Goal: Book appointment/travel/reservation

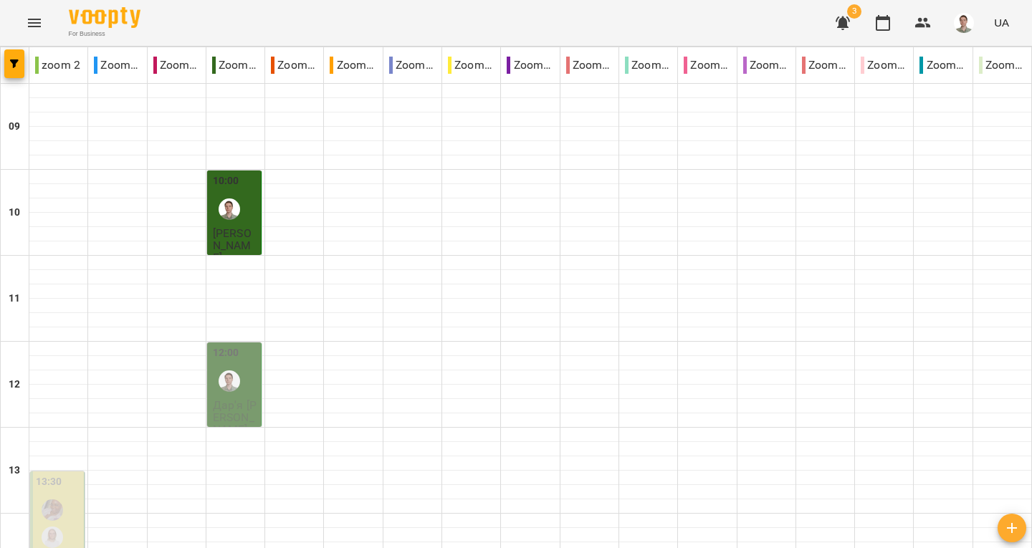
click at [253, 209] on div "10:00" at bounding box center [235, 199] width 45 height 52
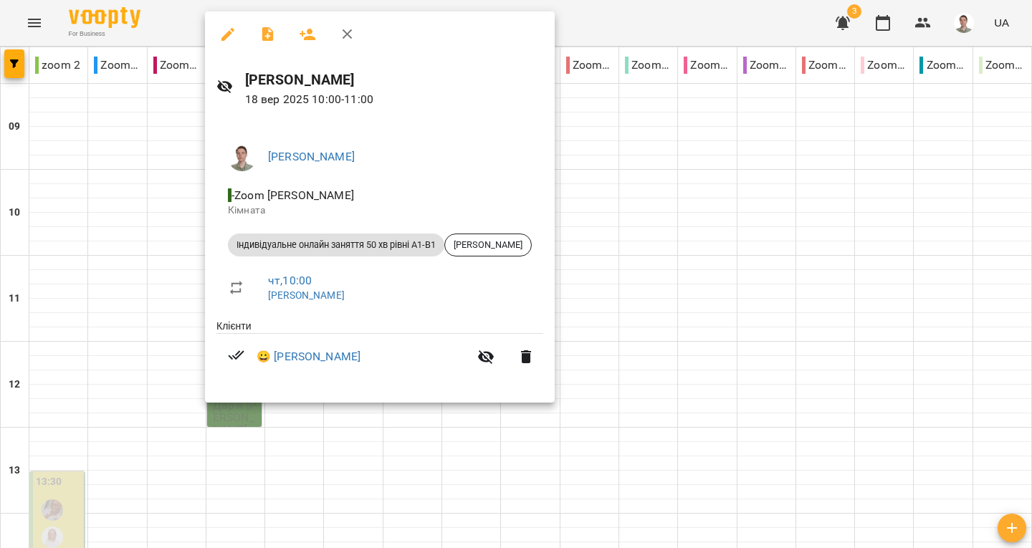
click at [342, 36] on icon "button" at bounding box center [347, 34] width 17 height 17
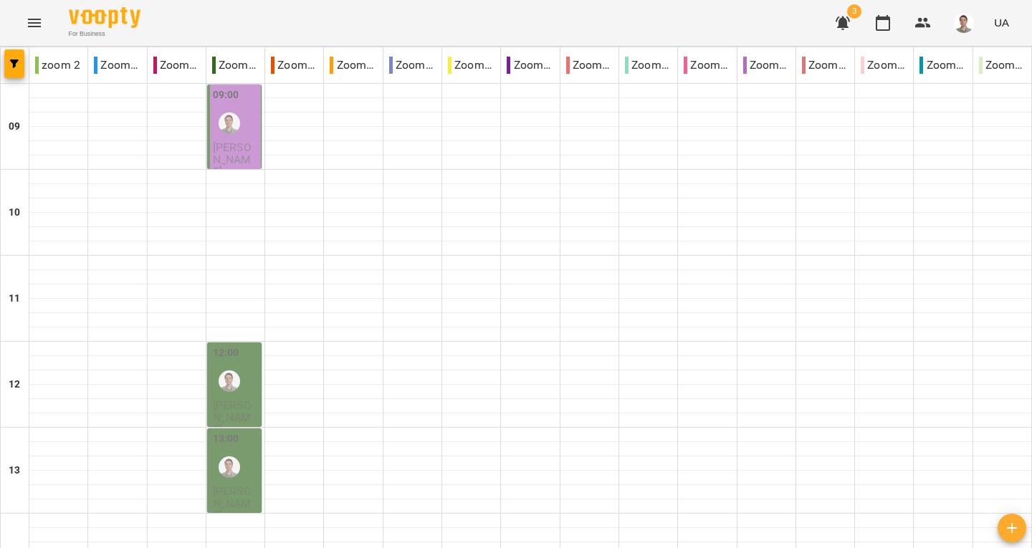
click at [230, 142] on span "[PERSON_NAME]" at bounding box center [232, 159] width 39 height 39
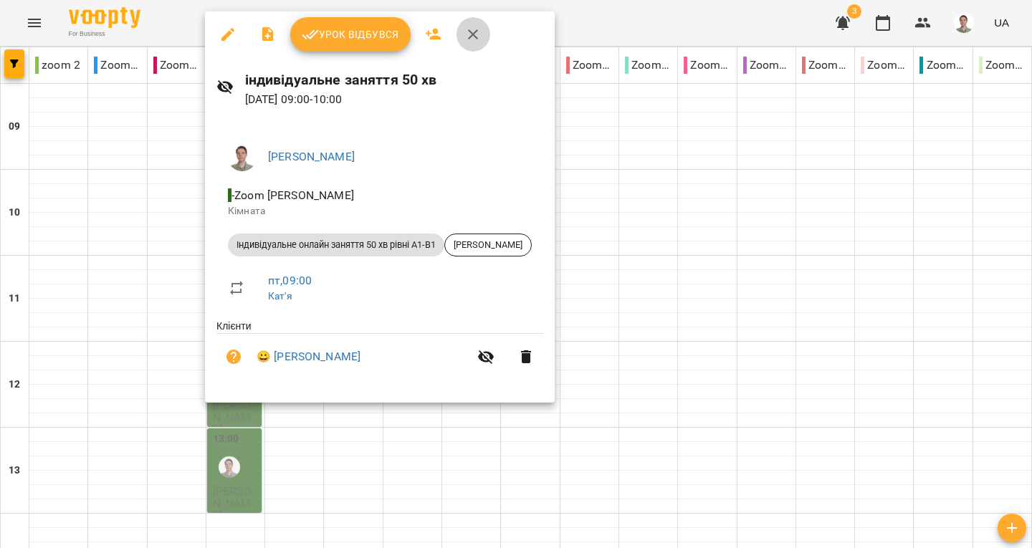
click at [472, 41] on icon "button" at bounding box center [472, 34] width 17 height 17
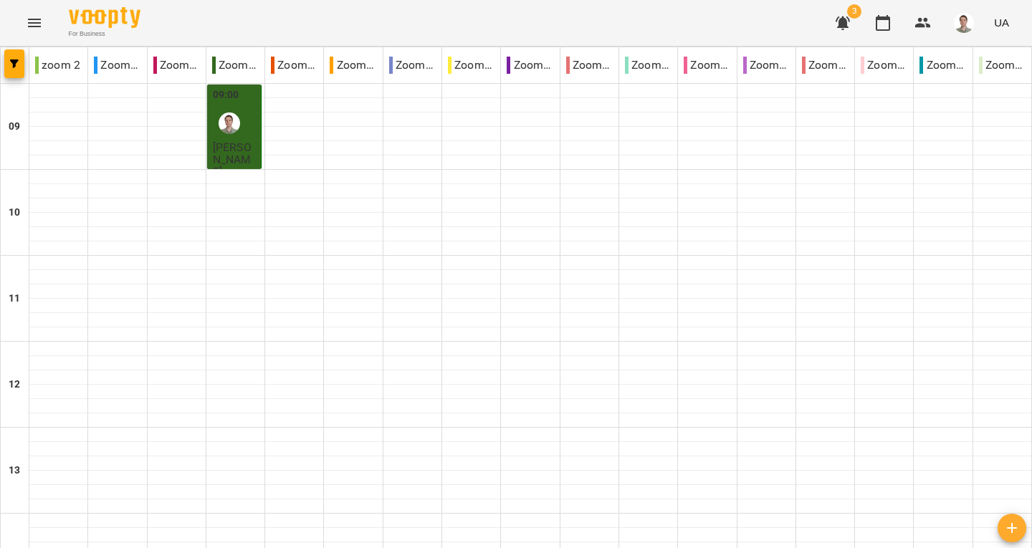
click at [244, 115] on div "09:00" at bounding box center [235, 113] width 45 height 52
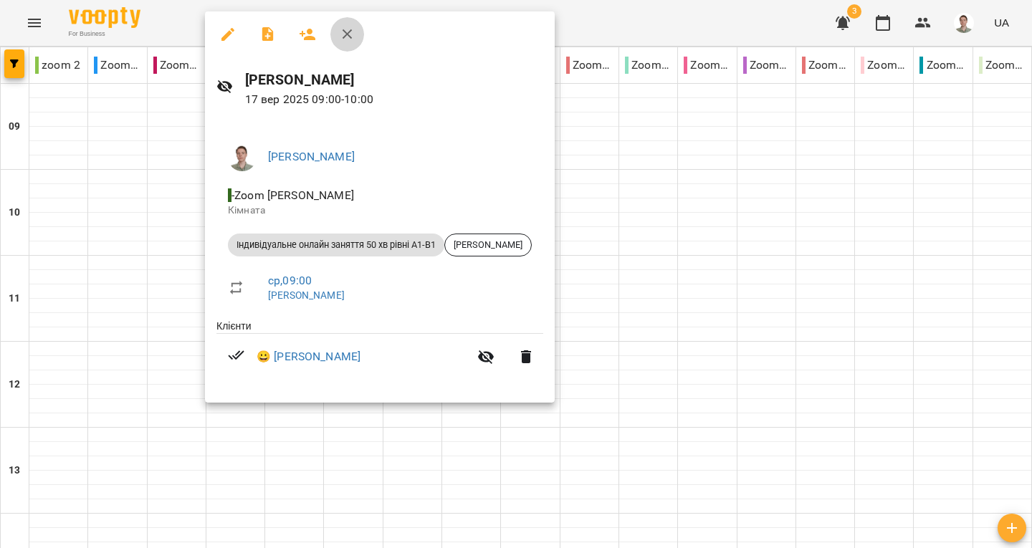
click at [350, 45] on button "button" at bounding box center [347, 34] width 34 height 34
